Goal: Transaction & Acquisition: Purchase product/service

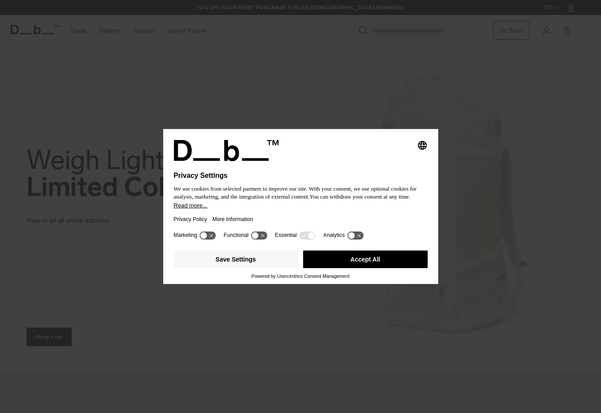
click at [342, 263] on button "Accept All" at bounding box center [365, 259] width 124 height 18
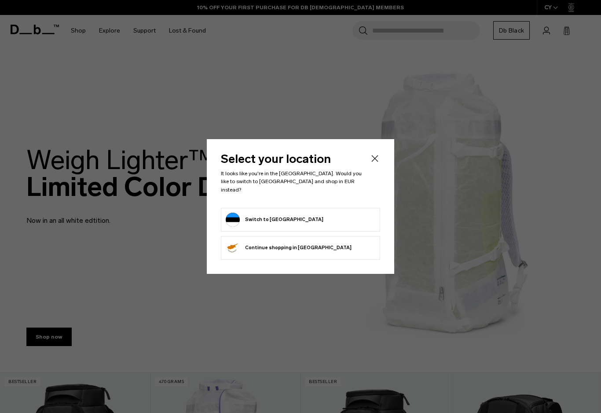
click at [306, 212] on form "Switch to Estonia" at bounding box center [301, 219] width 150 height 14
click at [266, 215] on button "Switch to Estonia" at bounding box center [275, 219] width 98 height 14
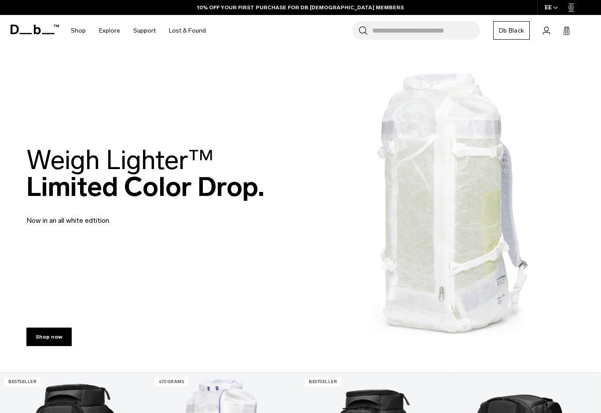
scroll to position [16, 0]
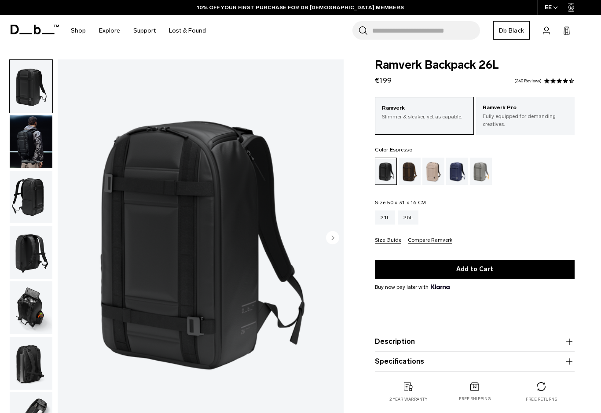
click at [406, 159] on div "Espresso" at bounding box center [409, 170] width 22 height 27
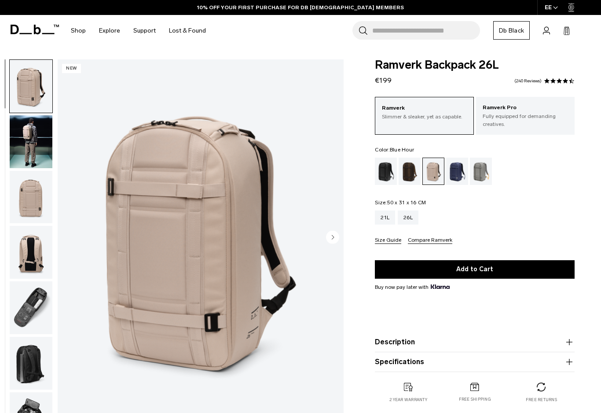
click at [460, 177] on div "Blue Hour" at bounding box center [457, 170] width 22 height 27
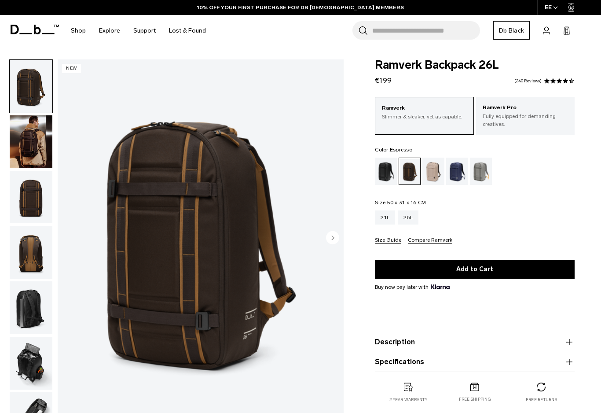
scroll to position [70, 0]
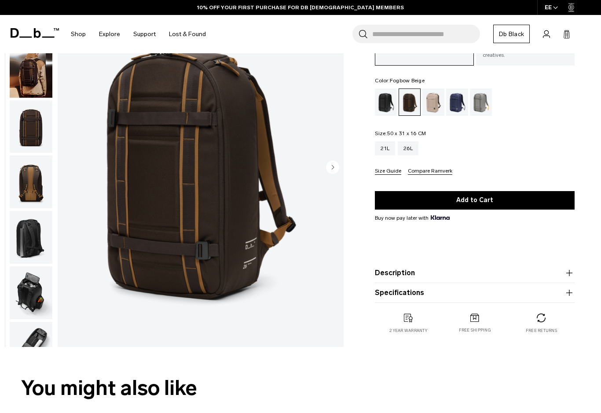
click at [438, 106] on div "Fogbow Beige" at bounding box center [433, 101] width 22 height 27
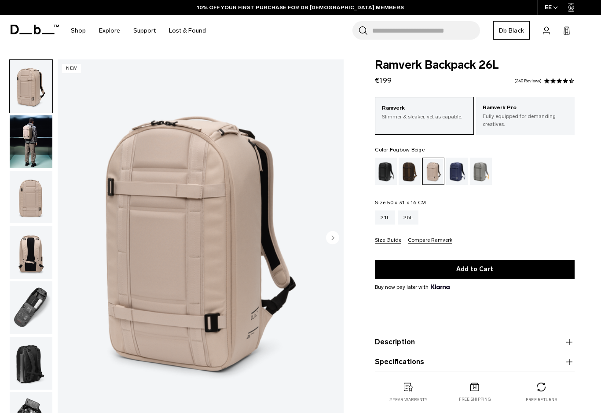
drag, startPoint x: 19, startPoint y: 197, endPoint x: 26, endPoint y: 187, distance: 11.6
click at [19, 197] on img "button" at bounding box center [31, 197] width 43 height 53
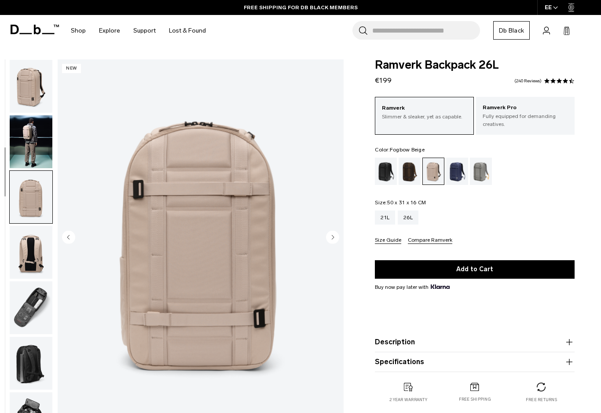
click at [34, 95] on img "button" at bounding box center [31, 86] width 43 height 53
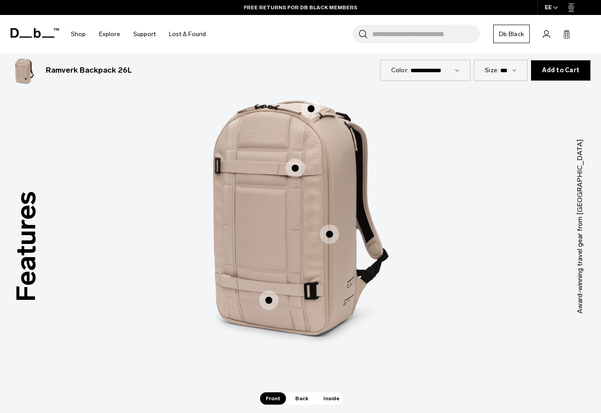
scroll to position [1027, 0]
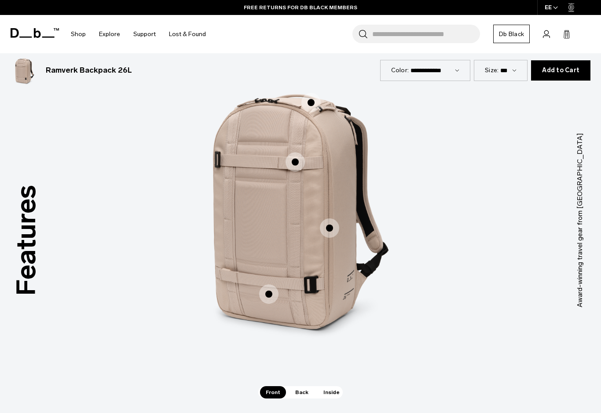
click at [273, 289] on span "1 / 3" at bounding box center [268, 293] width 19 height 19
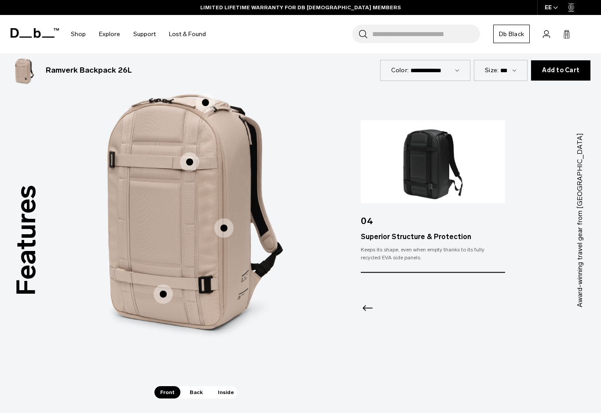
click at [223, 223] on span "1 / 3" at bounding box center [223, 227] width 19 height 19
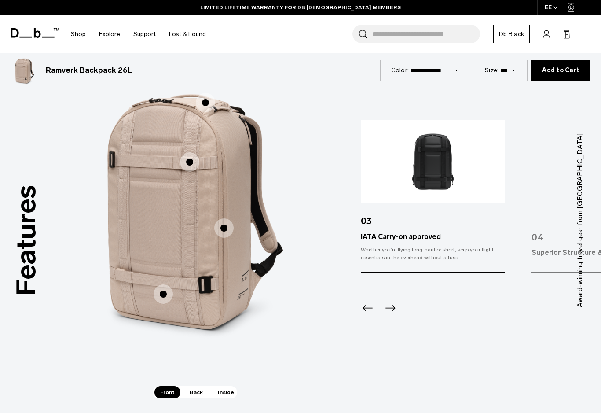
click at [184, 152] on span "1 / 3" at bounding box center [189, 161] width 19 height 19
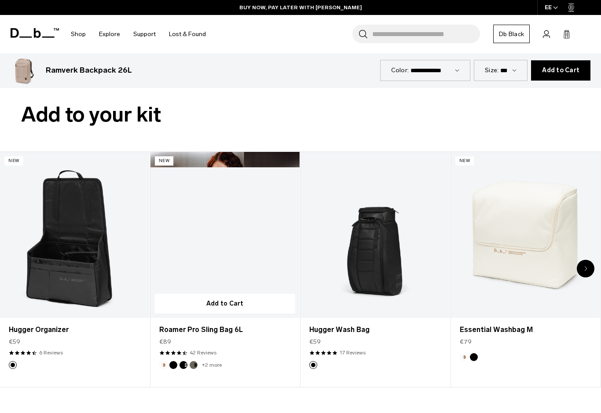
scroll to position [1727, 0]
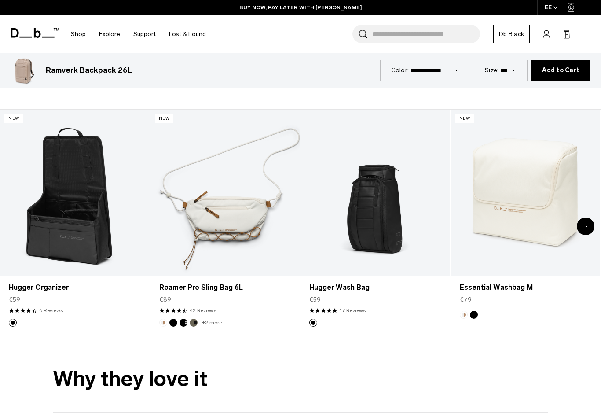
click at [592, 219] on div "Next slide" at bounding box center [586, 226] width 18 height 18
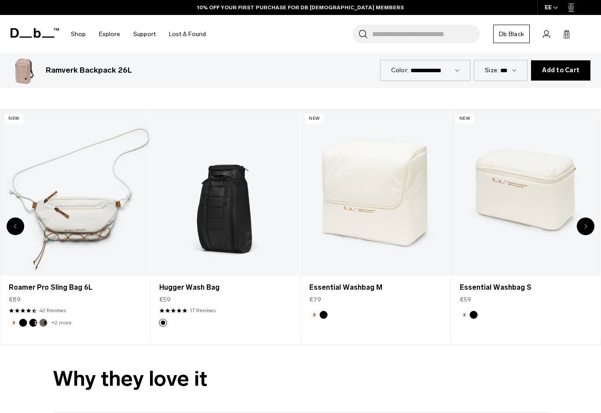
click at [592, 219] on div "Next slide" at bounding box center [586, 226] width 18 height 18
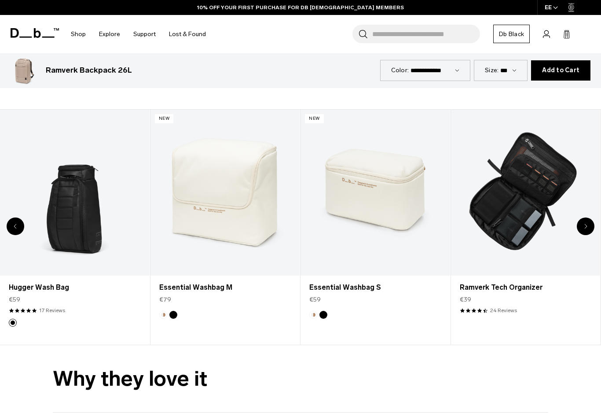
click at [592, 219] on div "Next slide" at bounding box center [586, 226] width 18 height 18
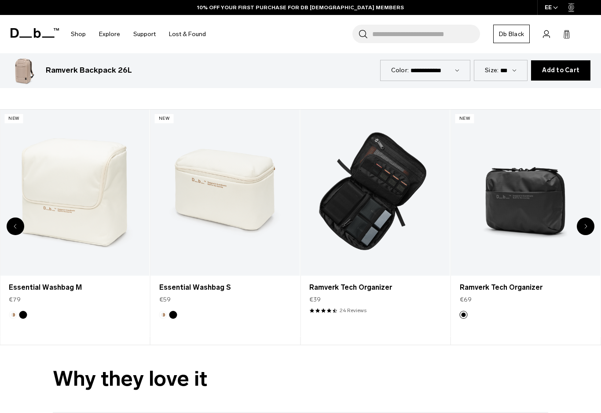
click at [592, 219] on div "Next slide" at bounding box center [586, 226] width 18 height 18
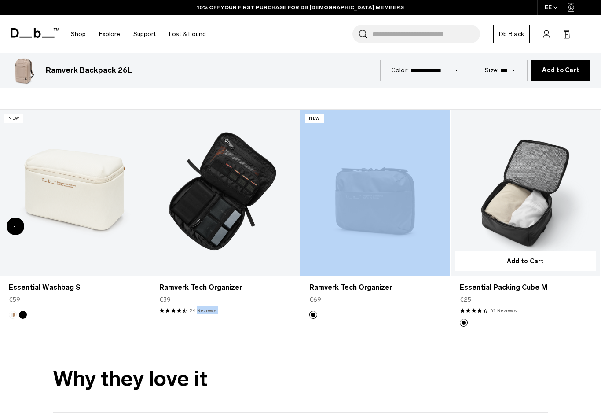
click at [592, 219] on div "8 / 8" at bounding box center [526, 193] width 150 height 166
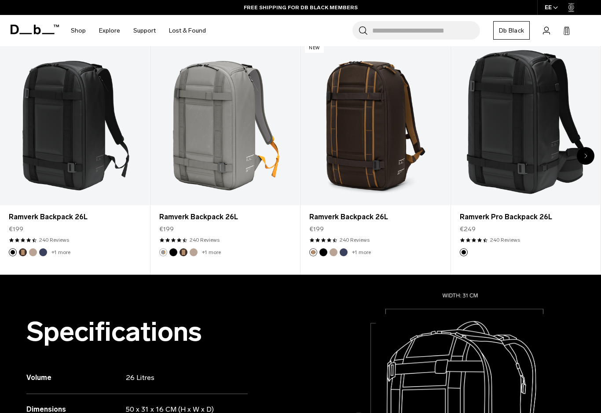
scroll to position [0, 0]
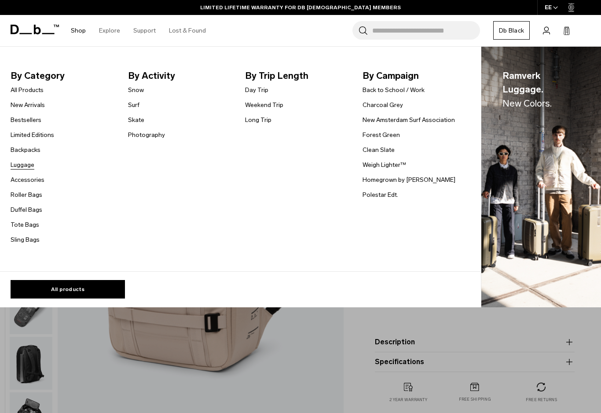
click at [24, 167] on link "Luggage" at bounding box center [23, 164] width 24 height 9
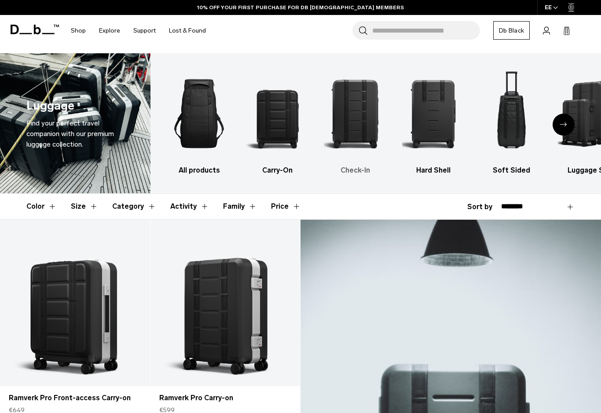
click at [351, 173] on h3 "Check-In" at bounding box center [355, 170] width 62 height 11
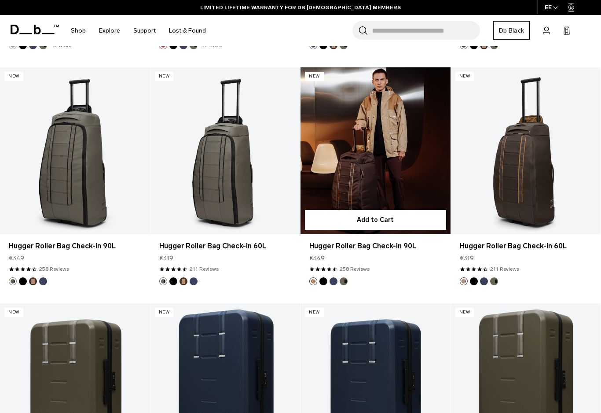
scroll to position [1082, 0]
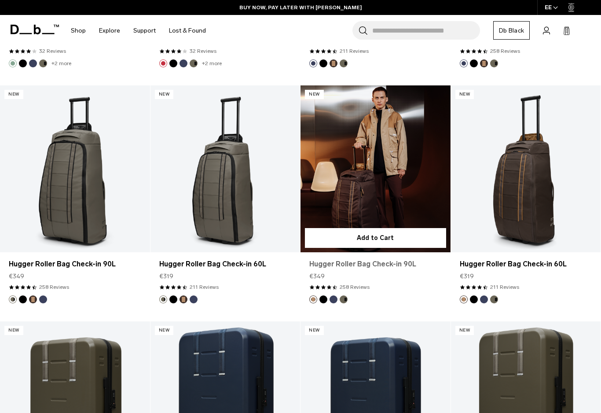
click at [343, 259] on link "Hugger Roller Bag Check-in 90L" at bounding box center [375, 264] width 132 height 11
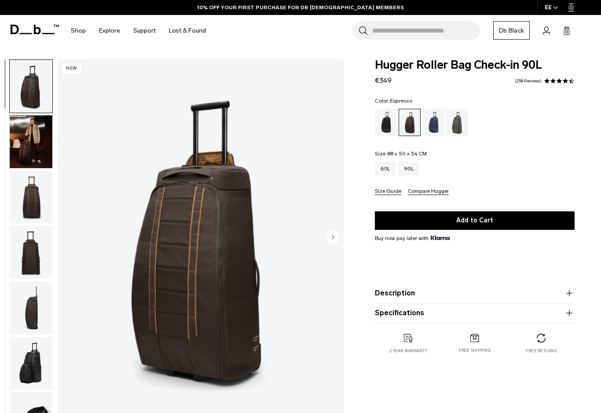
click at [33, 207] on img "button" at bounding box center [31, 197] width 43 height 53
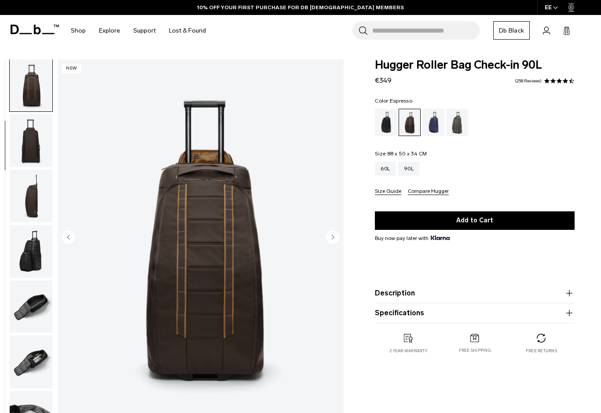
click at [33, 261] on img "button" at bounding box center [31, 251] width 43 height 53
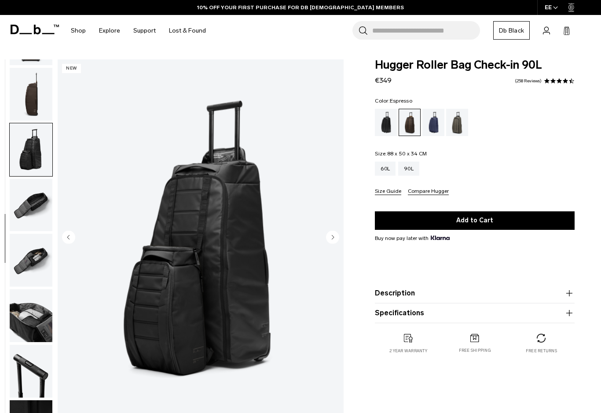
scroll to position [257, 0]
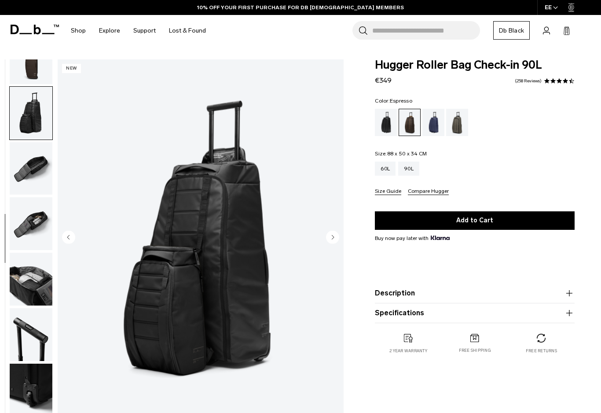
click at [31, 242] on img "button" at bounding box center [31, 223] width 43 height 53
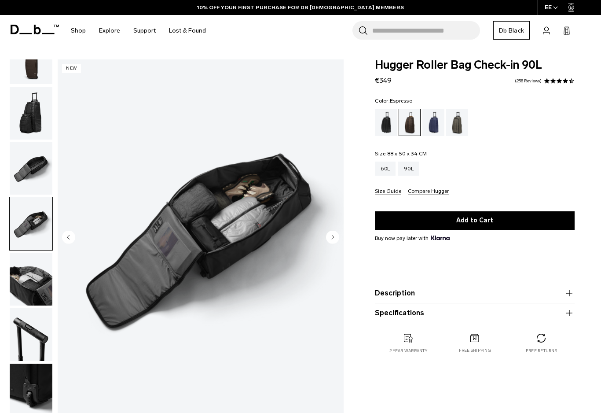
click at [29, 298] on img "button" at bounding box center [31, 278] width 43 height 53
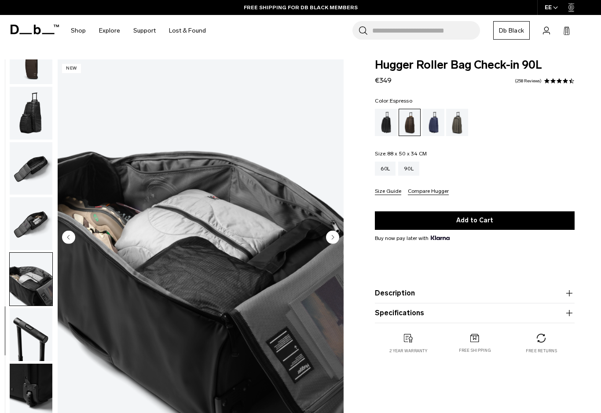
scroll to position [28, 0]
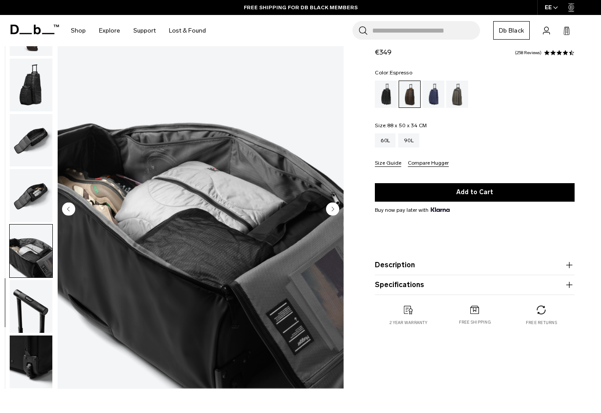
click at [33, 360] on img "button" at bounding box center [31, 361] width 43 height 53
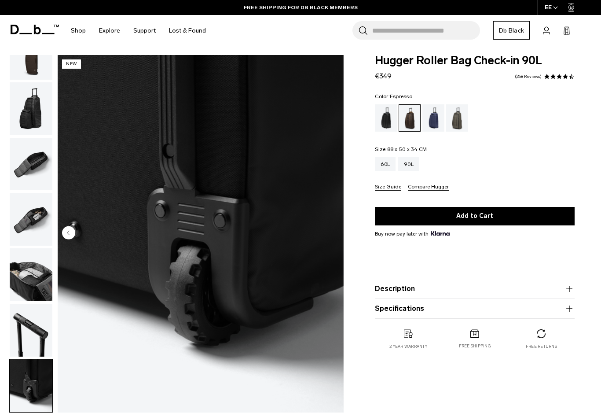
scroll to position [0, 0]
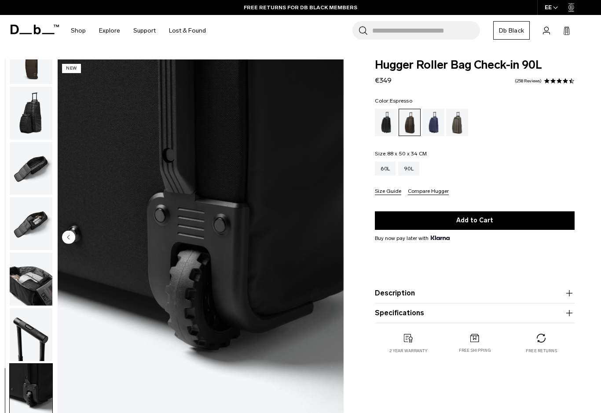
click at [26, 119] on img "button" at bounding box center [31, 113] width 43 height 53
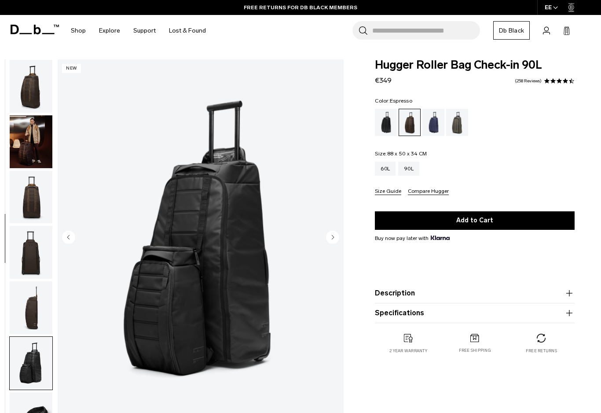
click at [32, 89] on img "button" at bounding box center [31, 86] width 43 height 53
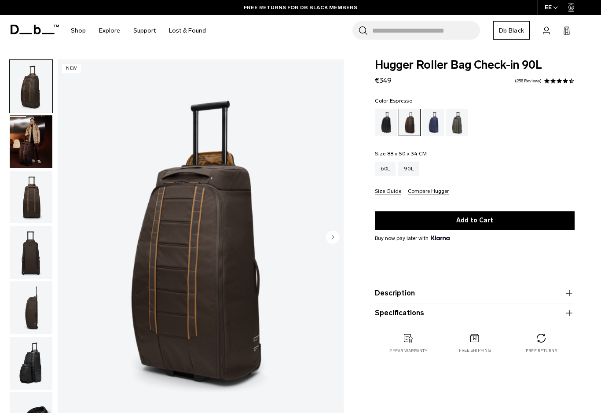
click at [37, 89] on img "button" at bounding box center [31, 86] width 43 height 53
click at [434, 127] on div "Blue Hour" at bounding box center [433, 122] width 22 height 27
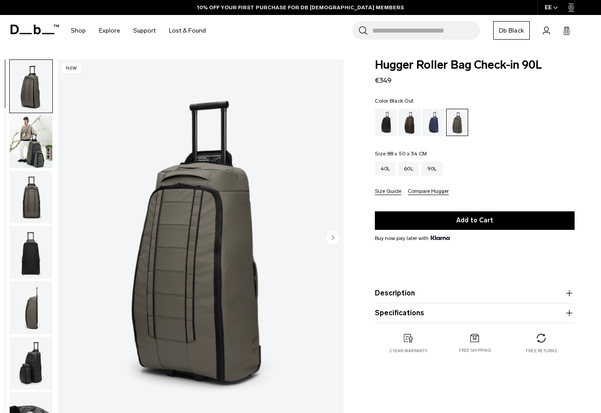
drag, startPoint x: 385, startPoint y: 130, endPoint x: 259, endPoint y: 264, distance: 184.2
click at [385, 130] on div "Black Out" at bounding box center [386, 122] width 22 height 27
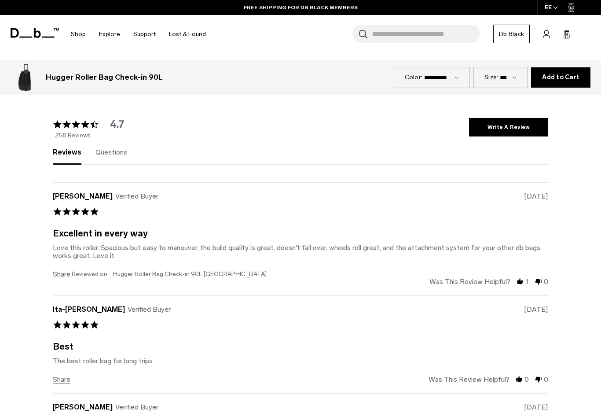
scroll to position [2024, 0]
